Goal: Navigation & Orientation: Find specific page/section

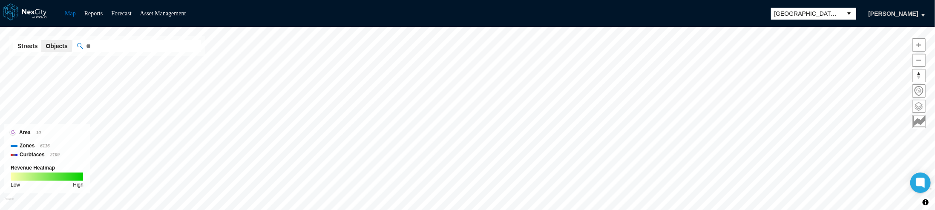
click at [918, 102] on span at bounding box center [919, 106] width 12 height 12
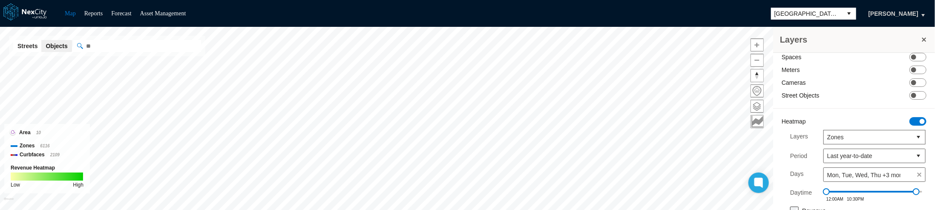
scroll to position [121, 0]
